Goal: Information Seeking & Learning: Compare options

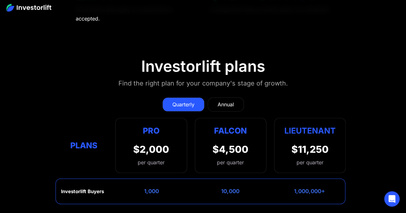
scroll to position [2722, 0]
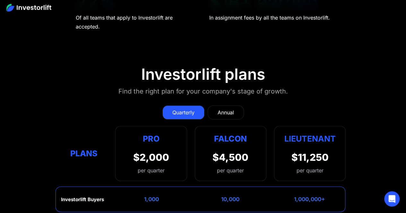
click at [193, 109] on div "Quarterly" at bounding box center [183, 113] width 22 height 8
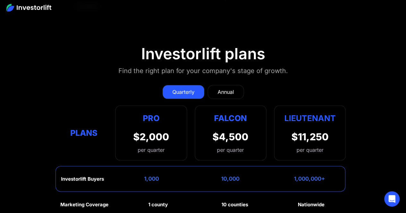
scroll to position [2757, 0]
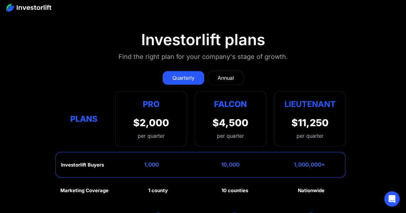
click at [227, 74] on div "Annual" at bounding box center [225, 78] width 16 height 8
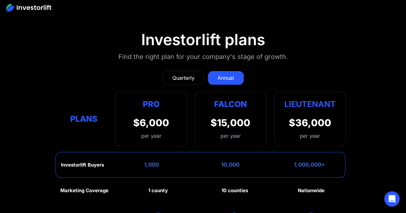
click at [189, 74] on div "Quarterly" at bounding box center [183, 78] width 22 height 8
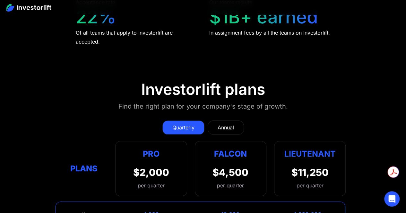
scroll to position [2707, 0]
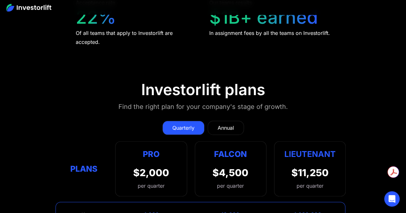
click at [97, 163] on div "Plans" at bounding box center [83, 169] width 47 height 13
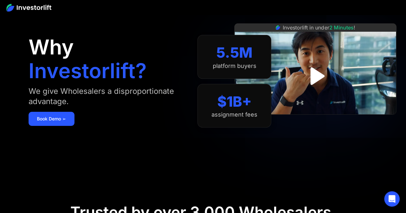
scroll to position [0, 0]
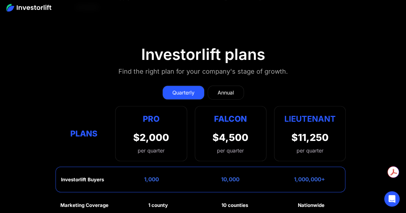
scroll to position [2743, 0]
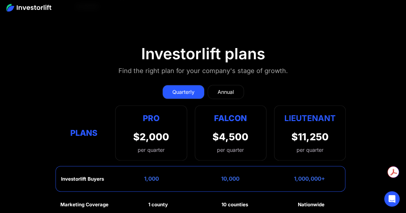
click at [221, 88] on div "Annual" at bounding box center [225, 92] width 16 height 8
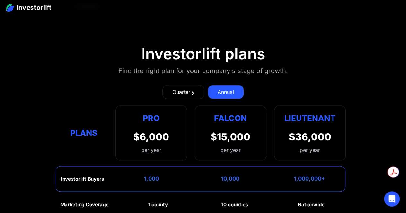
click at [192, 88] on div "Quarterly" at bounding box center [183, 92] width 22 height 8
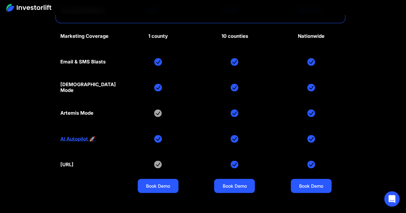
scroll to position [2959, 0]
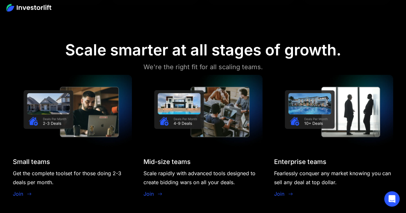
scroll to position [507, 0]
